Goal: Transaction & Acquisition: Book appointment/travel/reservation

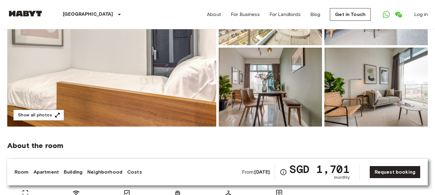
scroll to position [116, 0]
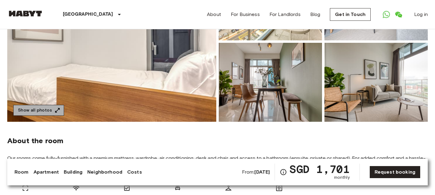
click at [54, 111] on icon "button" at bounding box center [57, 111] width 6 height 6
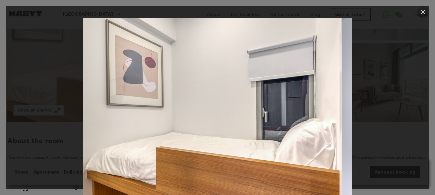
click at [424, 11] on icon "button" at bounding box center [422, 11] width 7 height 7
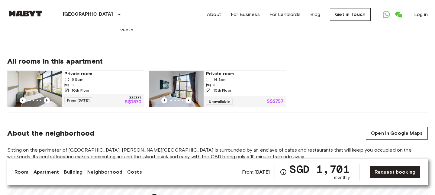
scroll to position [416, 0]
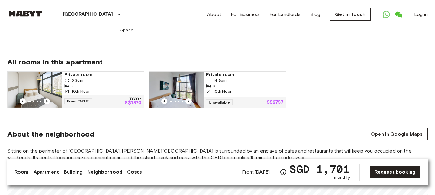
click at [190, 82] on img at bounding box center [176, 90] width 54 height 36
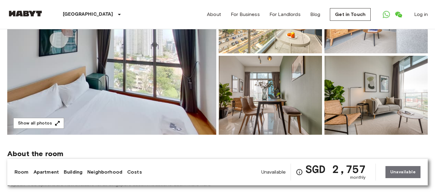
scroll to position [106, 0]
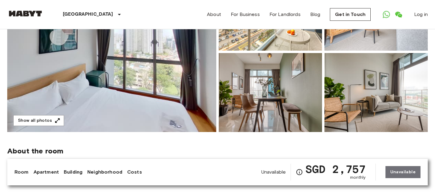
click at [266, 92] on img at bounding box center [270, 92] width 103 height 79
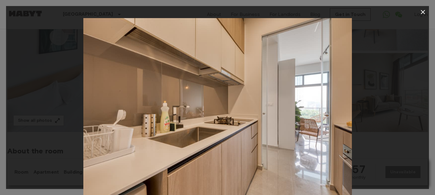
click at [422, 11] on icon "button" at bounding box center [423, 12] width 4 height 4
